Goal: Task Accomplishment & Management: Use online tool/utility

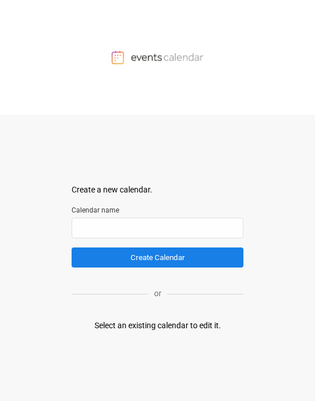
click at [104, 224] on input "text" at bounding box center [158, 227] width 172 height 21
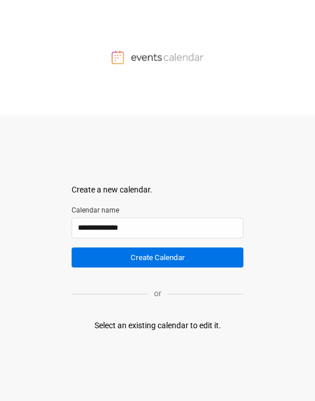
type input "**********"
click at [132, 260] on button "Create Calendar" at bounding box center [158, 257] width 172 height 20
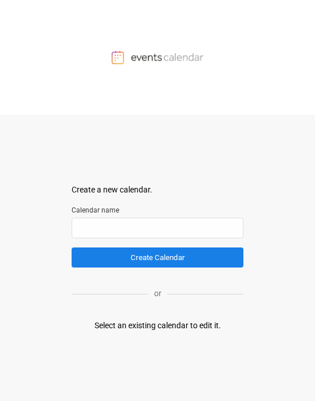
click at [172, 328] on div "Select an existing calendar to edit it." at bounding box center [157, 325] width 126 height 12
click at [97, 326] on div "Select an existing calendar to edit it." at bounding box center [157, 325] width 126 height 12
click at [175, 55] on img at bounding box center [158, 57] width 92 height 14
